Goal: Navigation & Orientation: Understand site structure

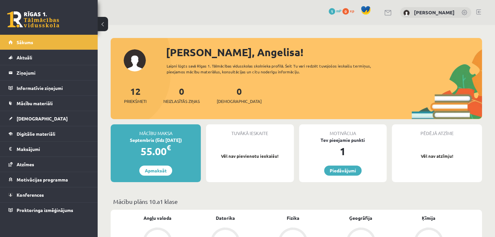
click at [40, 19] on link at bounding box center [33, 19] width 52 height 16
click at [48, 193] on link "Konferences" at bounding box center [48, 195] width 81 height 15
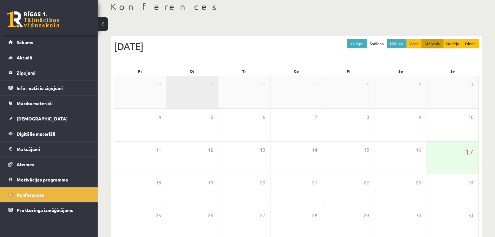
scroll to position [73, 0]
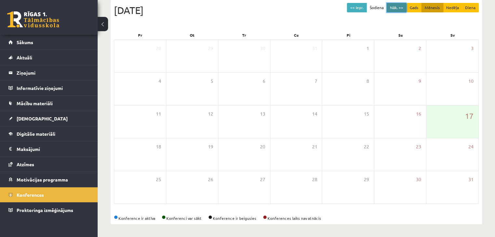
click at [391, 8] on button "Nāk. >>" at bounding box center [396, 7] width 20 height 9
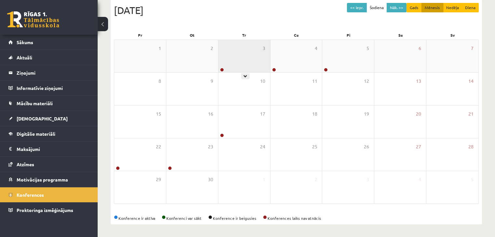
click at [248, 51] on div "3" at bounding box center [244, 56] width 52 height 33
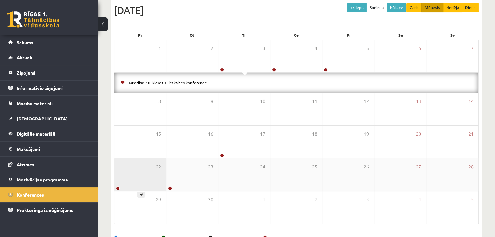
click at [138, 178] on div "22" at bounding box center [140, 175] width 52 height 33
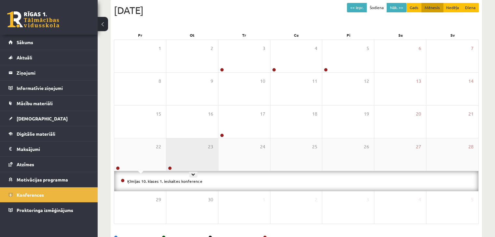
click at [182, 155] on div "23" at bounding box center [192, 155] width 52 height 33
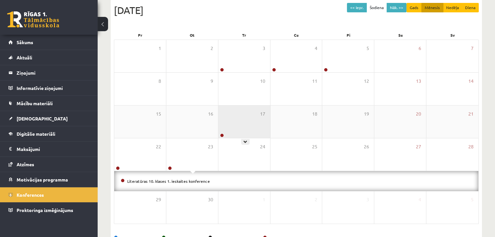
click at [232, 125] on div "17" at bounding box center [244, 122] width 52 height 33
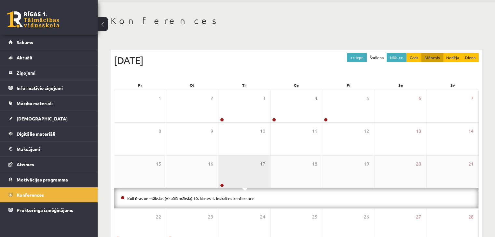
scroll to position [8, 0]
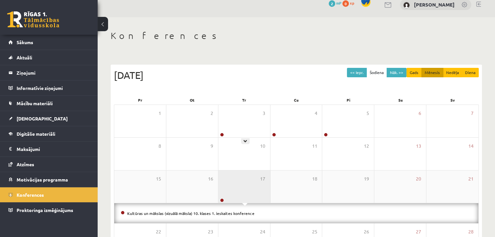
click at [232, 125] on div "3" at bounding box center [244, 121] width 52 height 33
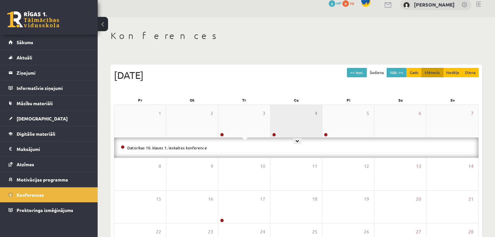
click at [295, 121] on div "4" at bounding box center [296, 121] width 52 height 33
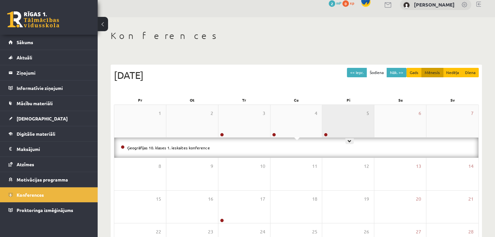
click at [338, 119] on div "5" at bounding box center [348, 121] width 52 height 33
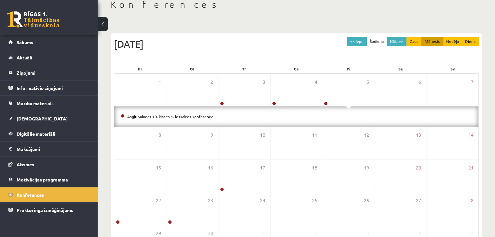
scroll to position [0, 0]
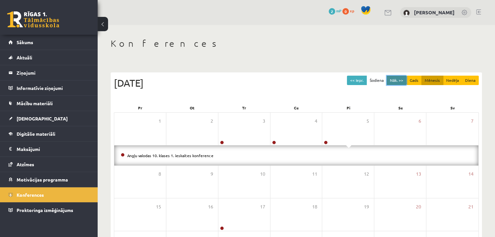
click at [397, 79] on button "Nāk. >>" at bounding box center [396, 80] width 20 height 9
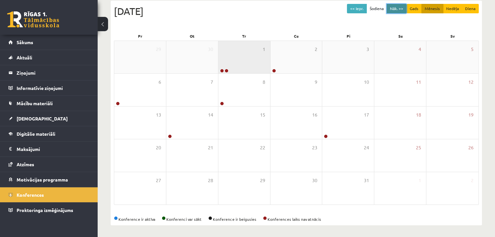
scroll to position [73, 0]
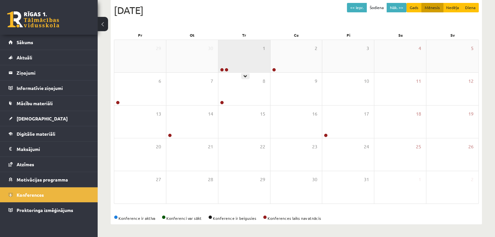
click at [248, 49] on div "1" at bounding box center [244, 56] width 52 height 33
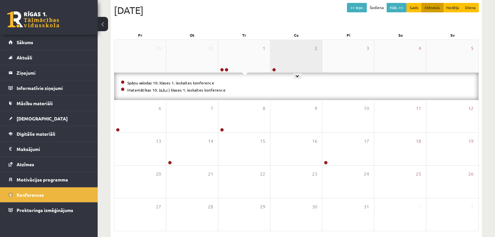
click at [287, 63] on div "2" at bounding box center [296, 56] width 52 height 33
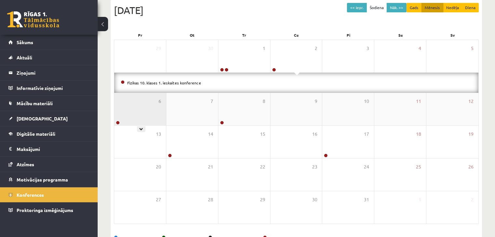
click at [132, 107] on div "6" at bounding box center [140, 109] width 52 height 33
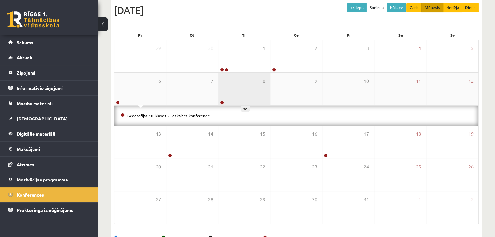
click at [242, 85] on div "8" at bounding box center [244, 89] width 52 height 33
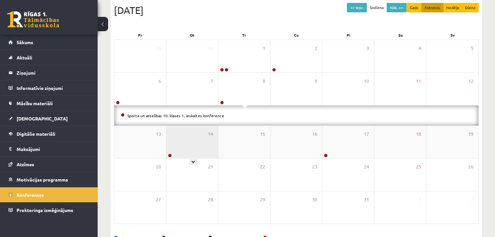
click at [191, 142] on div "14" at bounding box center [192, 142] width 52 height 33
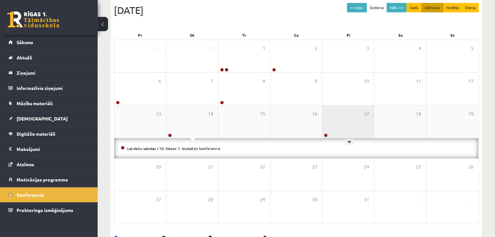
click at [340, 125] on div "17" at bounding box center [348, 122] width 52 height 33
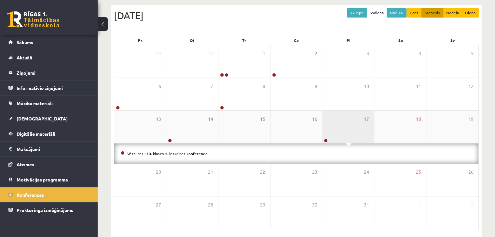
scroll to position [68, 0]
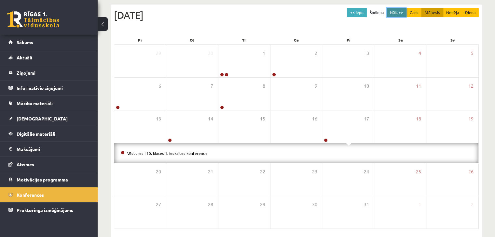
click at [395, 14] on button "Nāk. >>" at bounding box center [396, 12] width 20 height 9
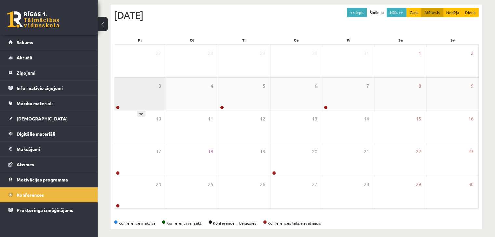
click at [155, 85] on div "3" at bounding box center [140, 94] width 52 height 33
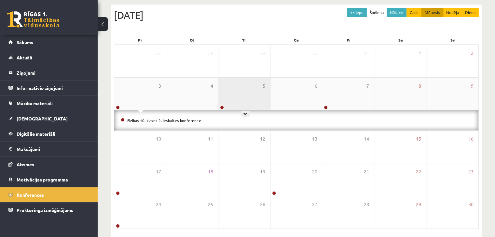
click at [237, 104] on div "5" at bounding box center [244, 94] width 52 height 33
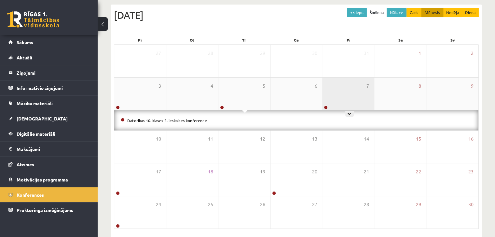
click at [340, 100] on div "7" at bounding box center [348, 94] width 52 height 33
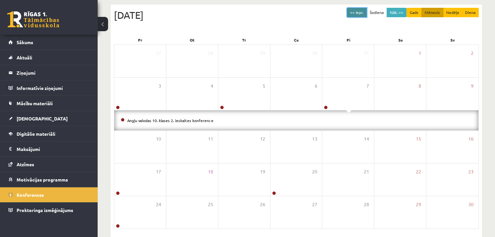
click at [362, 12] on button "<< Iepr." at bounding box center [357, 12] width 20 height 9
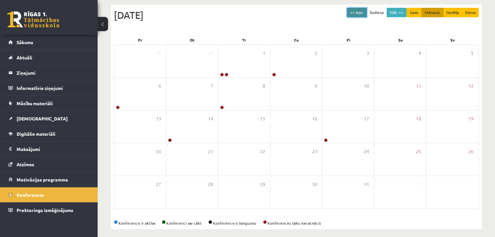
click at [362, 12] on button "<< Iepr." at bounding box center [357, 12] width 20 height 9
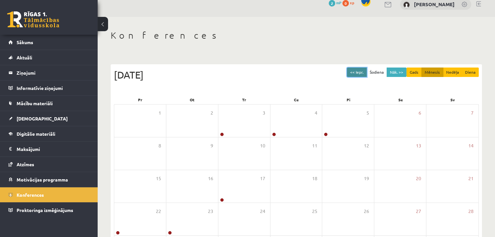
scroll to position [0, 0]
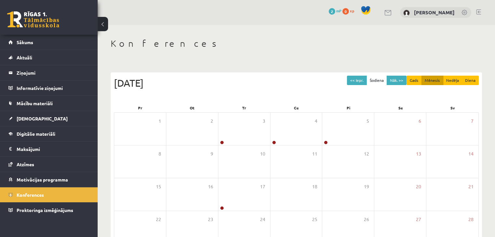
click at [53, 18] on link at bounding box center [33, 19] width 52 height 16
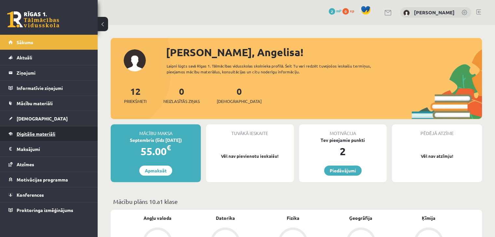
click at [44, 131] on span "Digitālie materiāli" at bounding box center [36, 134] width 39 height 6
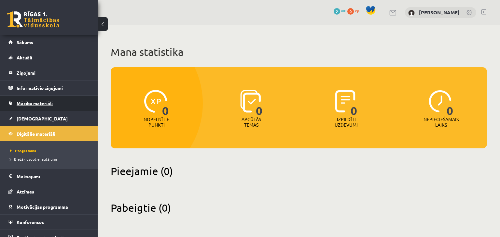
click at [42, 101] on span "Mācību materiāli" at bounding box center [35, 104] width 36 height 6
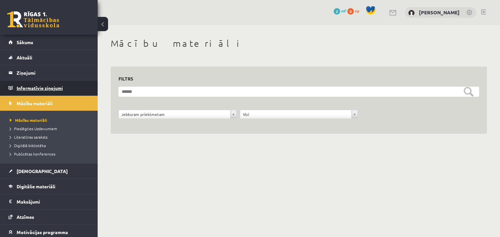
click at [46, 83] on legend "Informatīvie ziņojumi 0" at bounding box center [53, 88] width 73 height 15
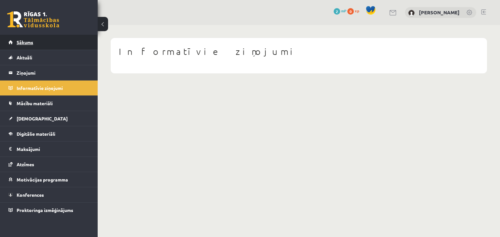
click at [44, 44] on link "Sākums" at bounding box center [48, 42] width 81 height 15
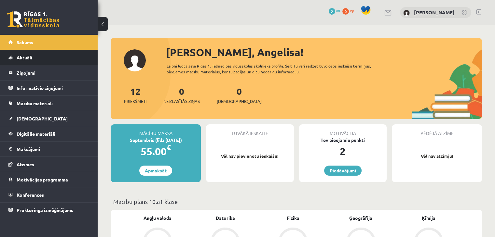
click at [39, 53] on link "Aktuāli" at bounding box center [48, 57] width 81 height 15
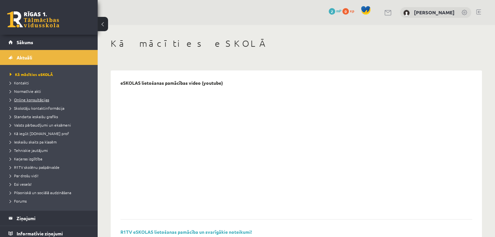
click at [43, 101] on span "Online konsultācijas" at bounding box center [29, 99] width 39 height 5
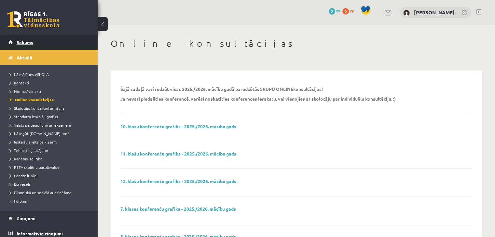
click at [49, 46] on link "Sākums" at bounding box center [48, 42] width 81 height 15
